Goal: Information Seeking & Learning: Find specific page/section

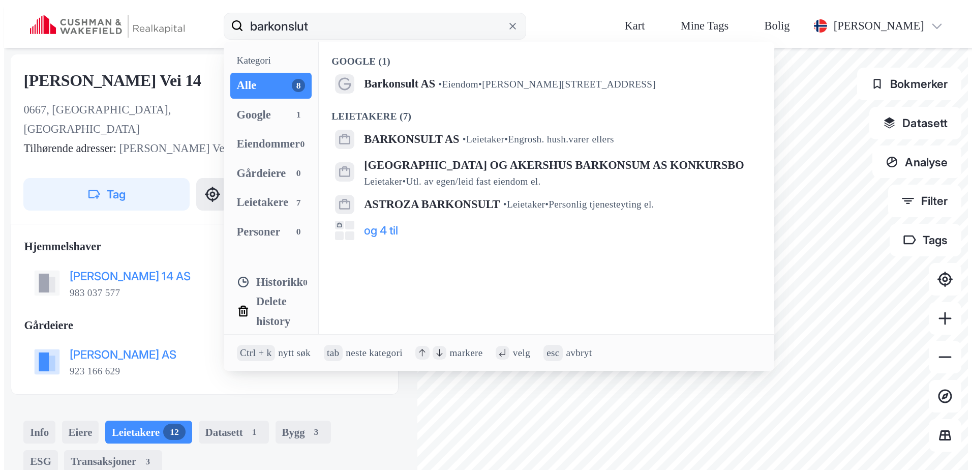
click at [243, 12] on input "barkonslut" at bounding box center [374, 26] width 262 height 33
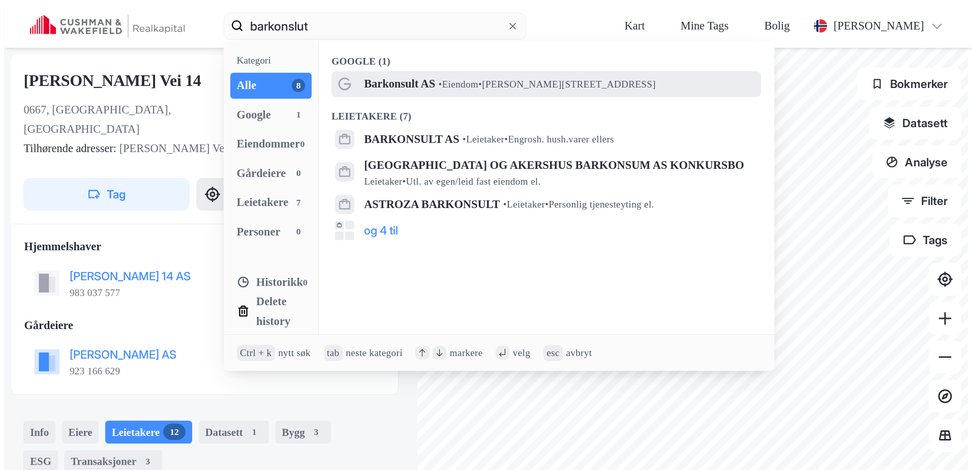
click at [364, 74] on span "Barkonsult AS" at bounding box center [399, 83] width 71 height 19
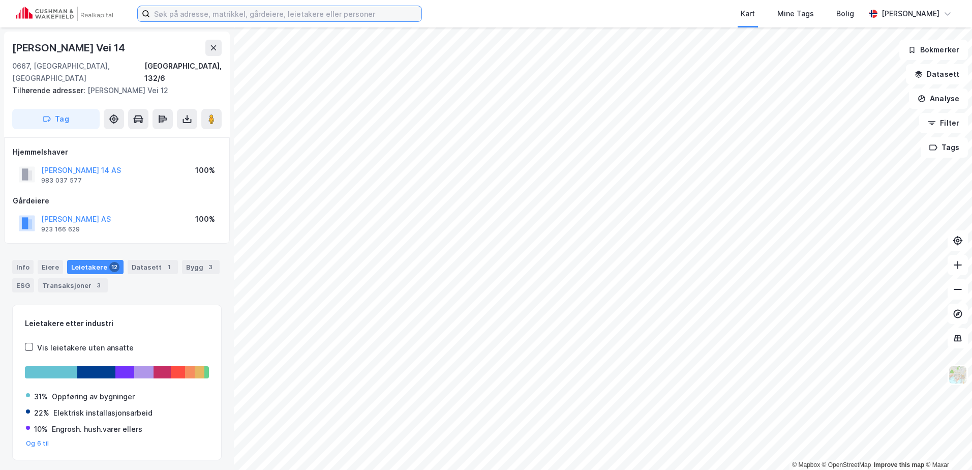
click at [223, 7] on input at bounding box center [285, 13] width 271 height 15
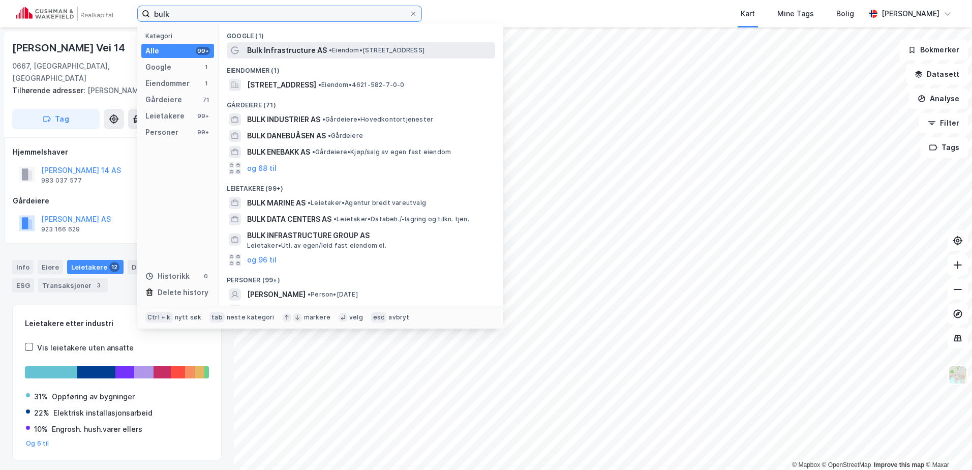
type input "bulk"
click at [329, 52] on span "•" at bounding box center [330, 50] width 3 height 8
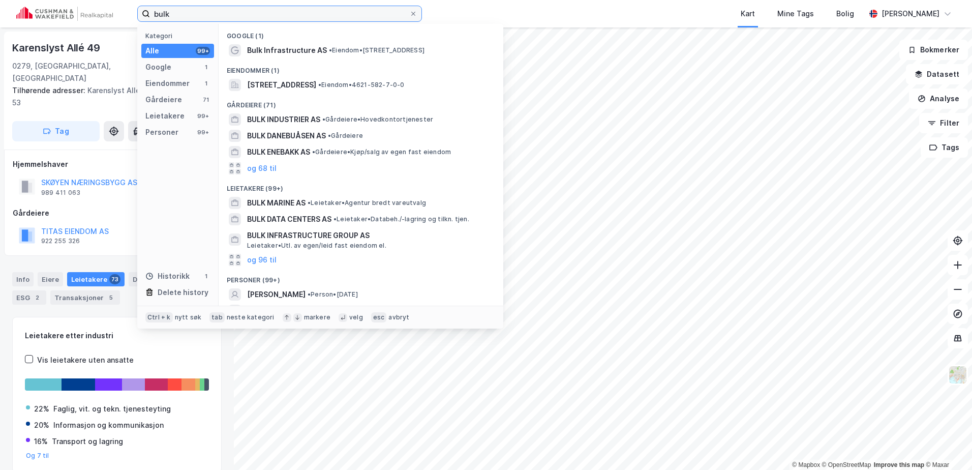
click at [215, 7] on input "bulk" at bounding box center [279, 13] width 259 height 15
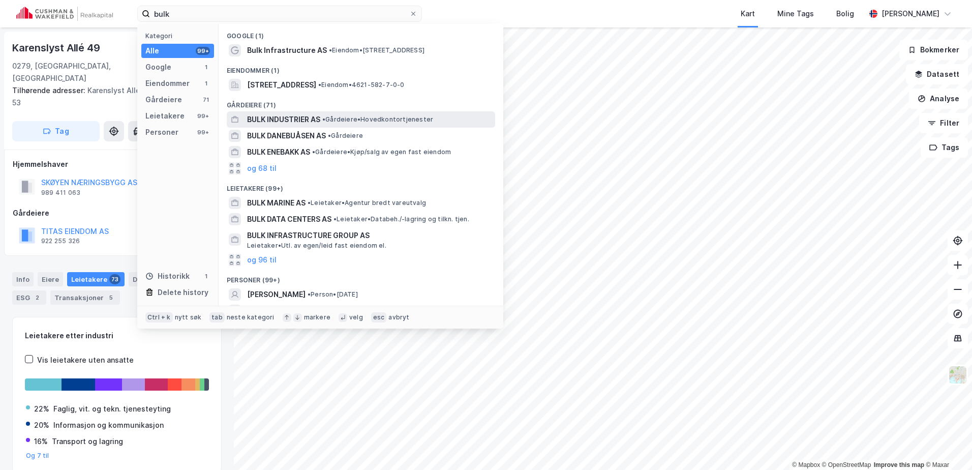
click at [298, 122] on span "BULK INDUSTRIER AS" at bounding box center [283, 119] width 73 height 12
